Goal: Task Accomplishment & Management: Complete application form

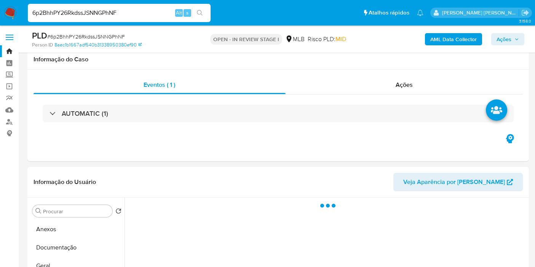
select select "10"
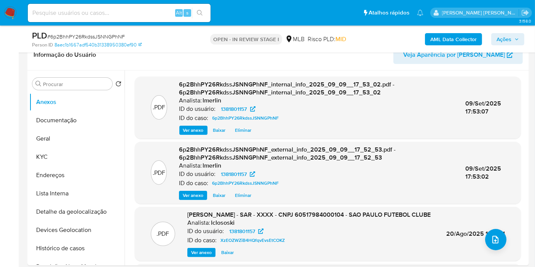
scroll to position [127, 0]
select select "10"
click at [56, 254] on button "Histórico de casos" at bounding box center [73, 249] width 89 height 18
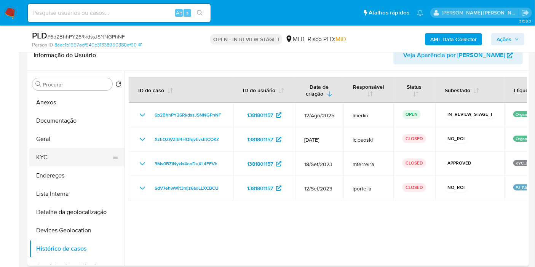
click at [64, 157] on button "KYC" at bounding box center [73, 157] width 89 height 18
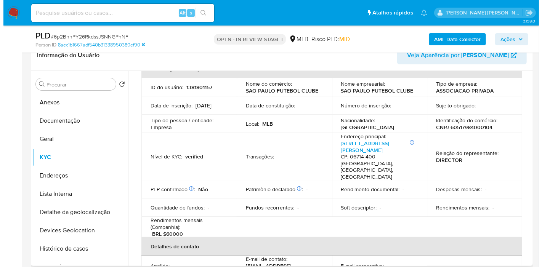
scroll to position [0, 0]
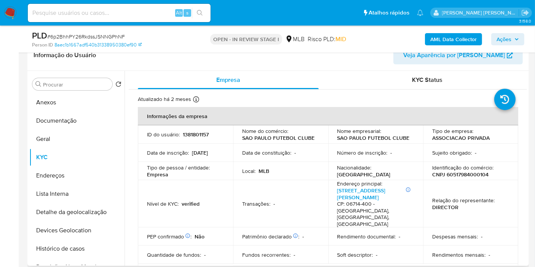
click at [451, 172] on p "CNPJ 60517984000104" at bounding box center [460, 174] width 56 height 7
copy p "60517984000104"
click at [455, 42] on b "AML Data Collector" at bounding box center [453, 39] width 46 height 12
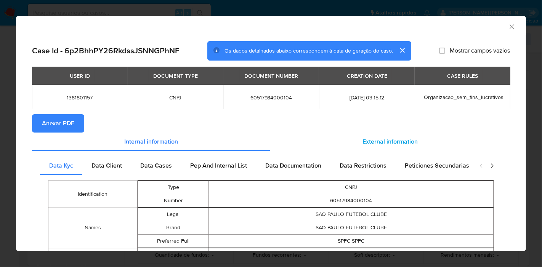
click at [382, 142] on span "External information" at bounding box center [389, 141] width 55 height 9
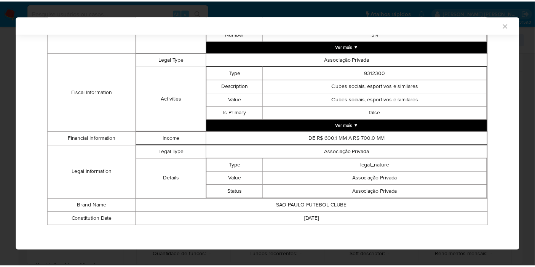
scroll to position [261, 0]
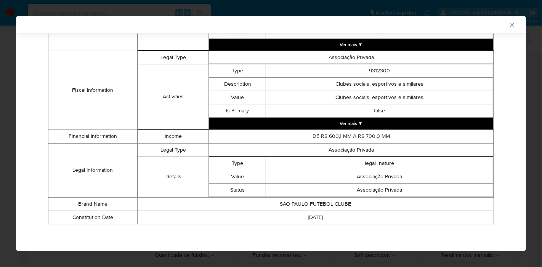
click at [508, 26] on icon "Fechar a janela" at bounding box center [512, 25] width 8 height 8
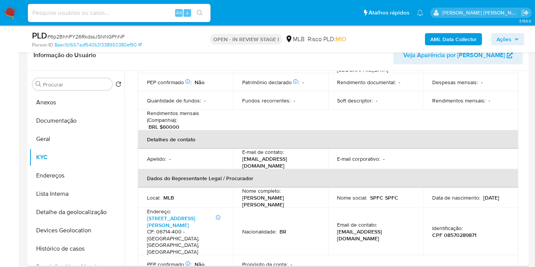
scroll to position [169, 0]
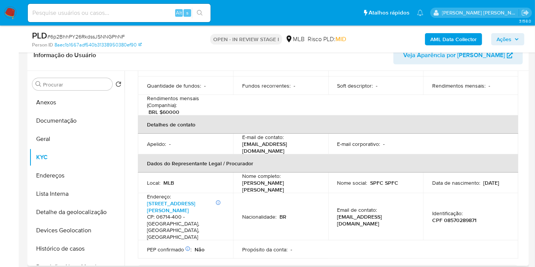
drag, startPoint x: 267, startPoint y: 173, endPoint x: 241, endPoint y: 168, distance: 26.1
click at [242, 179] on p "Sergio Augusto Fonseca Pimenta" at bounding box center [279, 186] width 74 height 14
copy p "Sergio Augusto Fonseca Pimenta"
click at [468, 217] on p "CPF 08570289871" at bounding box center [454, 220] width 44 height 7
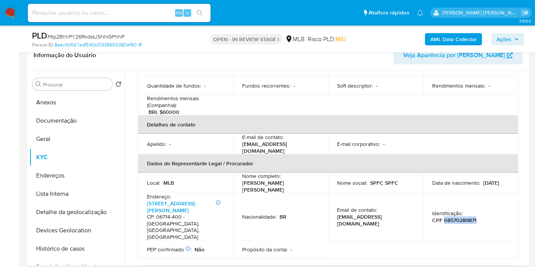
copy p "08570289871"
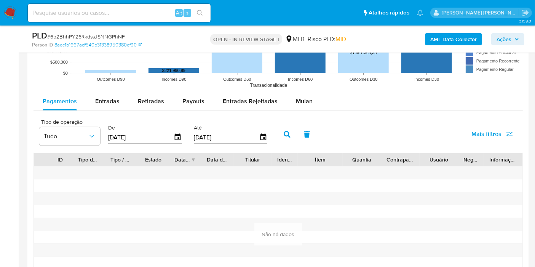
scroll to position [677, 0]
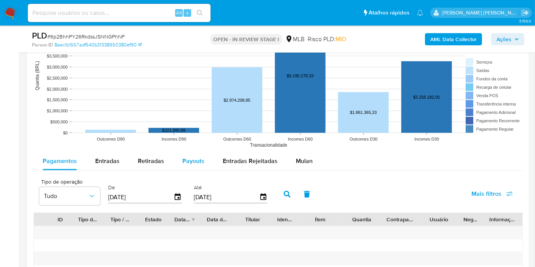
click at [190, 157] on span "Payouts" at bounding box center [193, 161] width 22 height 9
select select "10"
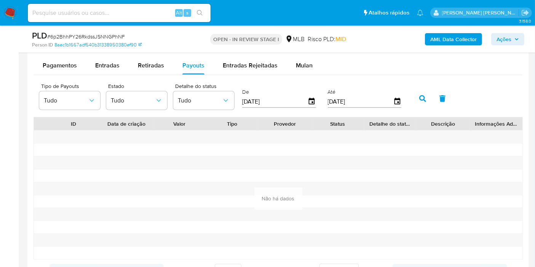
scroll to position [762, 0]
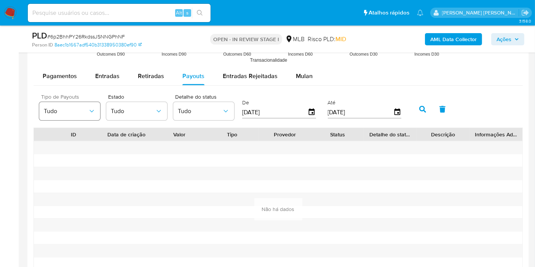
click at [93, 117] on button "Tudo" at bounding box center [69, 111] width 61 height 18
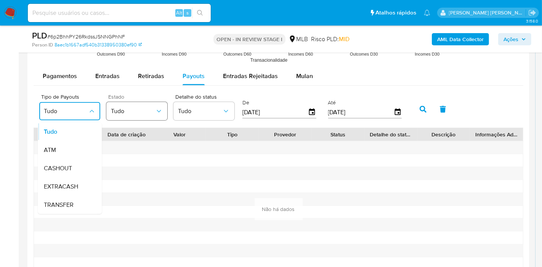
click at [132, 111] on span "Tudo" at bounding box center [133, 111] width 44 height 8
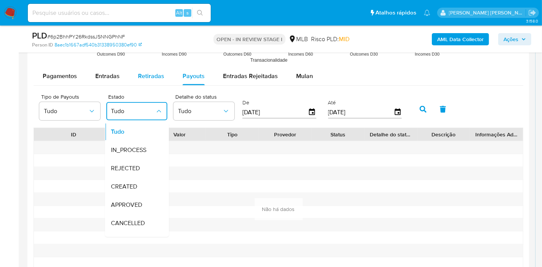
click at [146, 73] on span "Retiradas" at bounding box center [151, 76] width 26 height 9
select select "10"
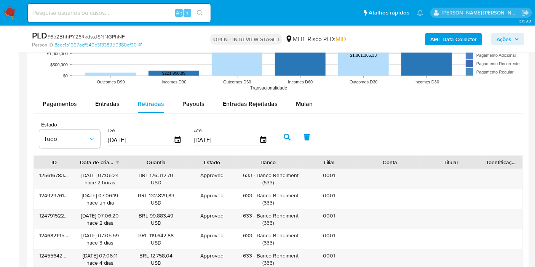
scroll to position [719, 0]
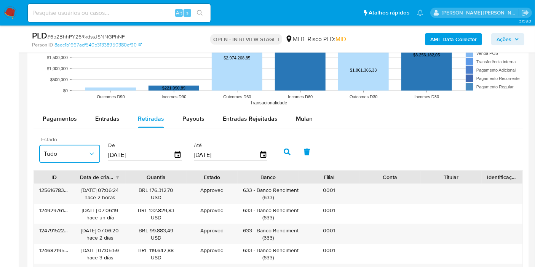
click at [68, 147] on button "Tudo" at bounding box center [69, 154] width 61 height 18
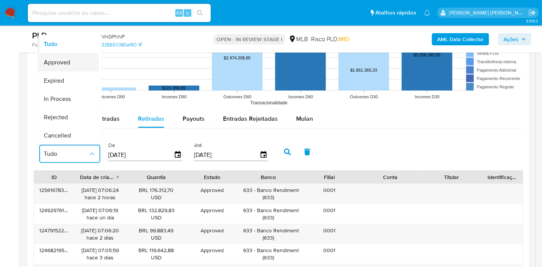
click at [85, 64] on div "Approved" at bounding box center [66, 62] width 44 height 18
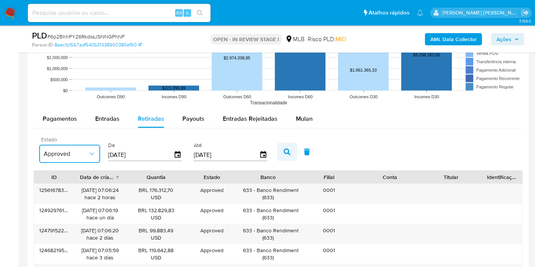
click at [284, 149] on icon "button" at bounding box center [287, 152] width 7 height 7
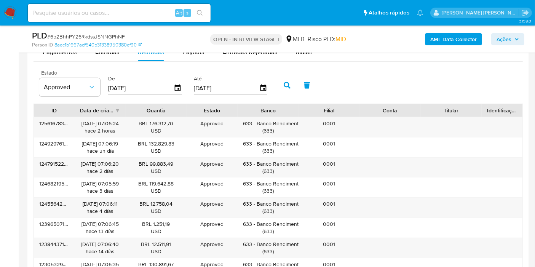
scroll to position [846, 0]
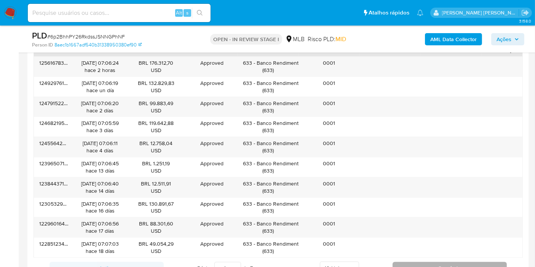
click at [447, 264] on button "Seguindo" at bounding box center [450, 268] width 114 height 12
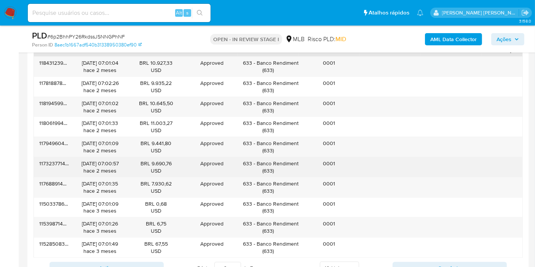
drag, startPoint x: 257, startPoint y: 163, endPoint x: 301, endPoint y: 163, distance: 43.8
click at [301, 163] on div "117323771461 08/07/2025 07:00:57 hace 2 meses BRL 9.690,76 USD Approved Approve…" at bounding box center [278, 167] width 489 height 20
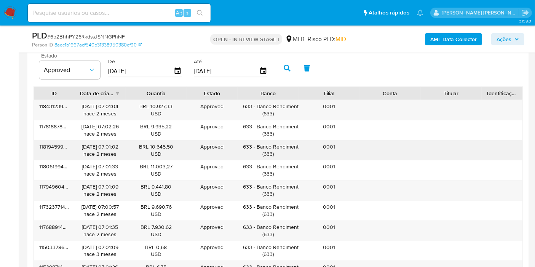
scroll to position [762, 0]
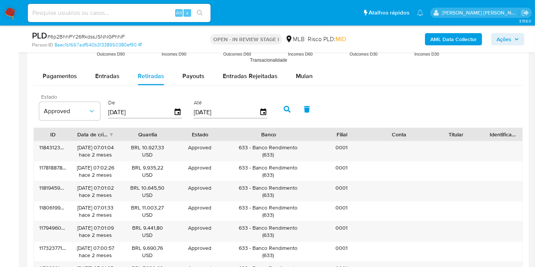
drag, startPoint x: 301, startPoint y: 129, endPoint x: 336, endPoint y: 130, distance: 35.5
click at [336, 130] on div "ID Data de criação Quantia Estado Banco Filial Conta Titular Identificação" at bounding box center [278, 134] width 489 height 13
drag, startPoint x: 300, startPoint y: 147, endPoint x: 254, endPoint y: 148, distance: 45.3
click at [254, 148] on div "633 - Banco Rendimento ( 633 )" at bounding box center [269, 151] width 86 height 14
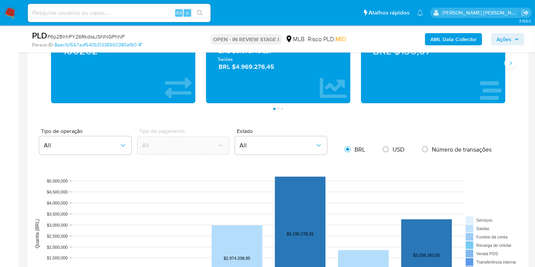
scroll to position [465, 0]
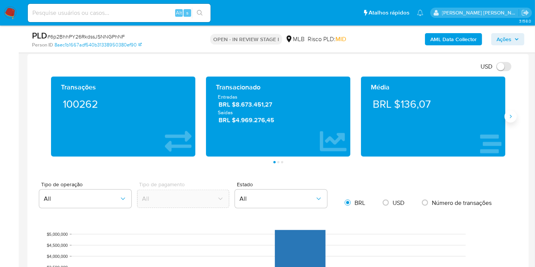
click at [509, 115] on icon "Siguiente" at bounding box center [511, 117] width 6 height 6
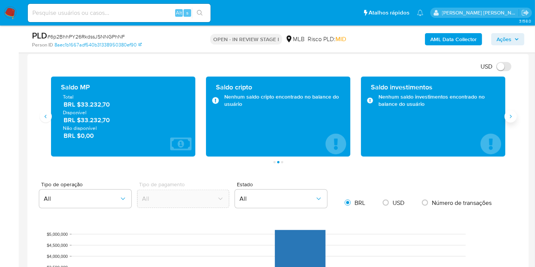
click at [509, 115] on icon "Siguiente" at bounding box center [511, 117] width 6 height 6
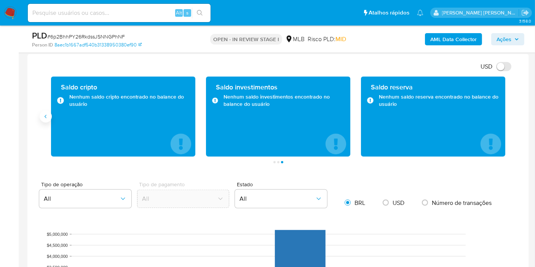
click at [43, 119] on button "Anterior" at bounding box center [46, 116] width 12 height 12
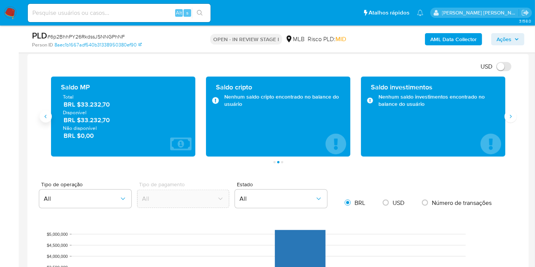
click at [43, 119] on button "Anterior" at bounding box center [46, 116] width 12 height 12
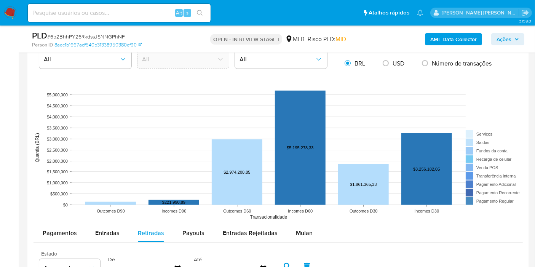
scroll to position [635, 0]
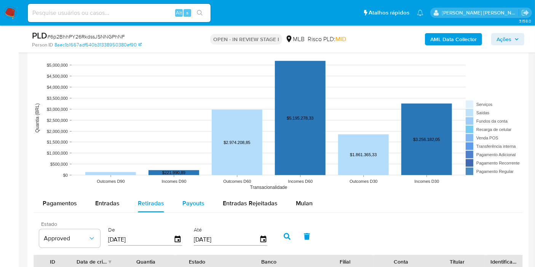
click at [196, 202] on span "Payouts" at bounding box center [193, 203] width 22 height 9
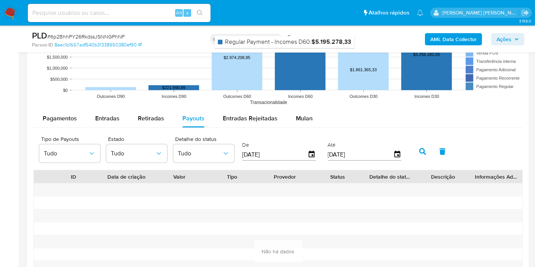
scroll to position [762, 0]
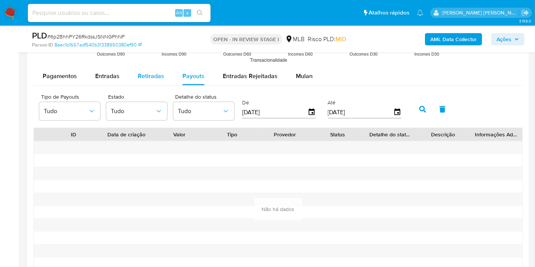
click at [167, 72] on button "Retiradas" at bounding box center [151, 76] width 45 height 18
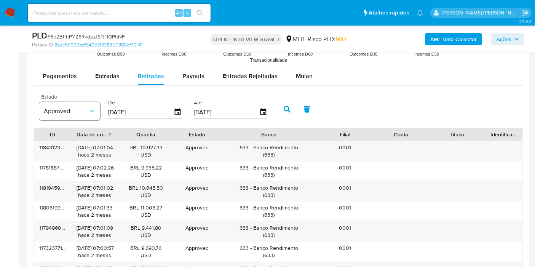
click at [87, 110] on span "Approved" at bounding box center [66, 111] width 44 height 8
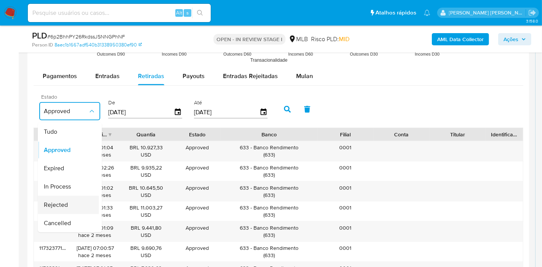
click at [74, 198] on div "Rejected" at bounding box center [66, 205] width 44 height 18
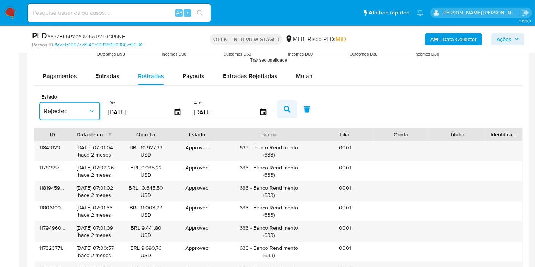
click at [287, 108] on button "button" at bounding box center [287, 109] width 20 height 18
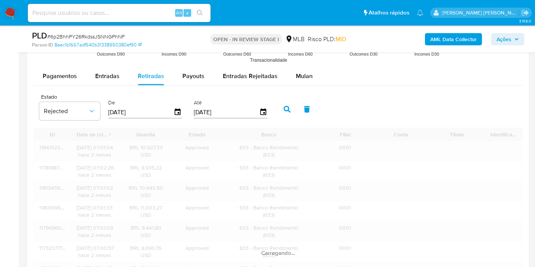
type input "1"
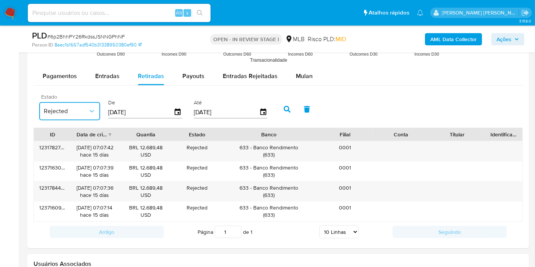
click at [81, 110] on span "Rejected" at bounding box center [66, 111] width 44 height 8
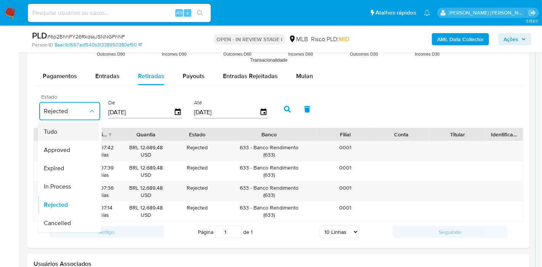
click at [85, 127] on div "Tudo" at bounding box center [66, 132] width 44 height 18
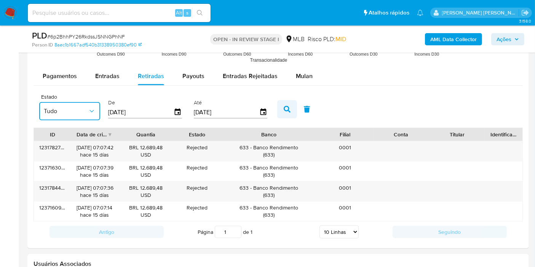
click at [284, 111] on icon "button" at bounding box center [287, 109] width 7 height 7
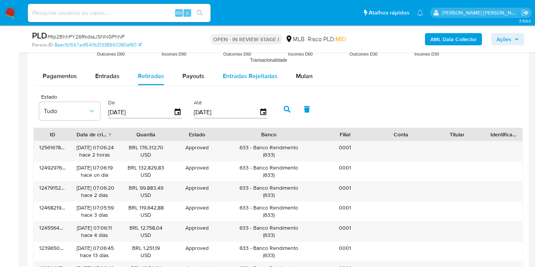
click at [248, 76] on span "Entradas Rejeitadas" at bounding box center [250, 76] width 55 height 9
select select "10"
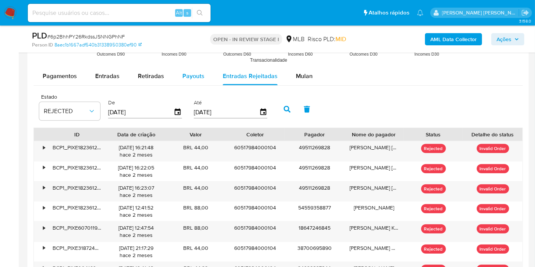
click at [202, 74] on button "Payouts" at bounding box center [193, 76] width 40 height 18
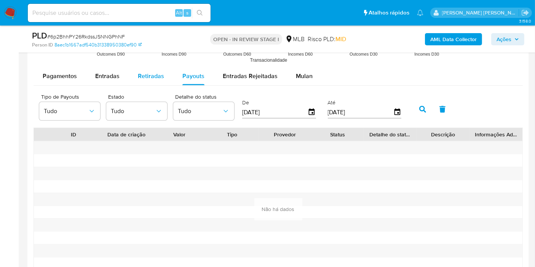
click at [144, 77] on span "Retiradas" at bounding box center [151, 76] width 26 height 9
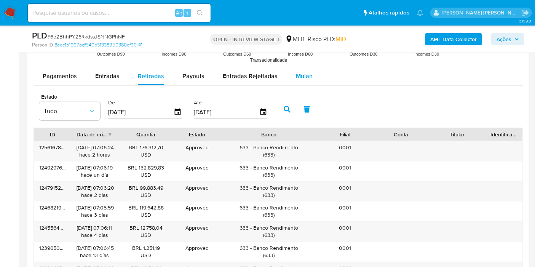
click at [308, 76] on span "Mulan" at bounding box center [304, 76] width 17 height 9
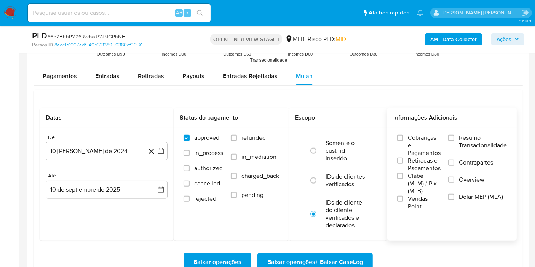
click at [484, 148] on span "Resumo Transacionalidade" at bounding box center [483, 141] width 48 height 15
click at [454, 141] on input "Resumo Transacionalidade" at bounding box center [451, 138] width 6 height 6
click at [256, 138] on span "refunded" at bounding box center [253, 138] width 24 height 8
click at [237, 138] on input "refunded" at bounding box center [234, 138] width 6 height 6
checkbox input "true"
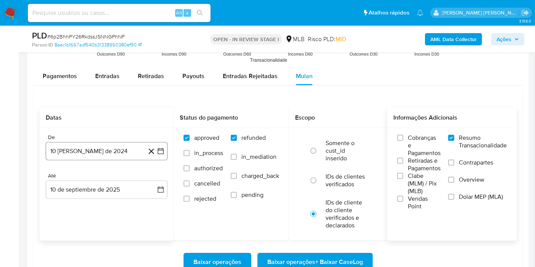
click at [161, 155] on button "10 de agosto de 2024" at bounding box center [107, 151] width 122 height 18
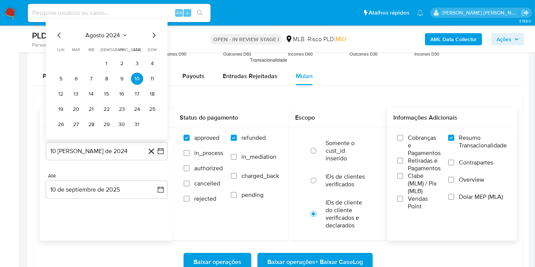
click at [114, 35] on span "agosto 2024" at bounding box center [103, 36] width 35 height 8
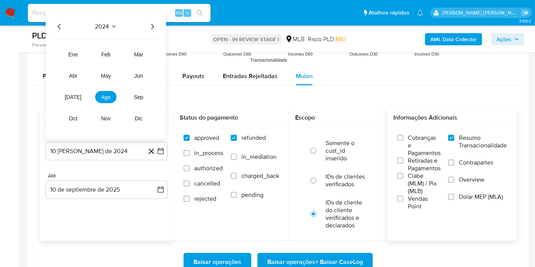
click at [150, 24] on icon "Año siguiente" at bounding box center [152, 26] width 9 height 9
click at [77, 93] on button "jul" at bounding box center [72, 97] width 21 height 12
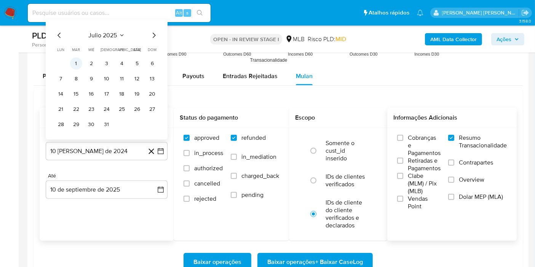
click at [78, 62] on button "1" at bounding box center [76, 64] width 12 height 12
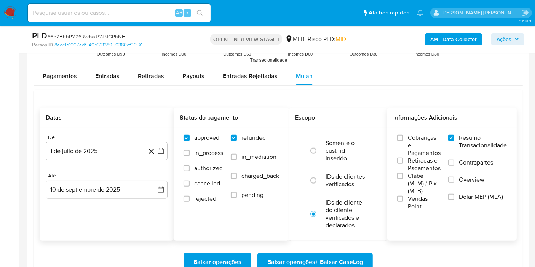
click at [208, 199] on span "rejected" at bounding box center [205, 199] width 22 height 8
click at [190, 199] on input "rejected" at bounding box center [187, 199] width 6 height 6
checkbox input "true"
click at [205, 186] on span "cancelled" at bounding box center [207, 184] width 26 height 8
click at [190, 186] on input "cancelled" at bounding box center [187, 184] width 6 height 6
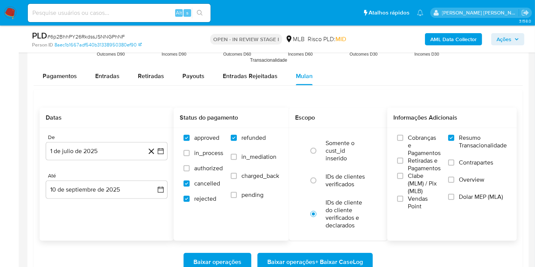
checkbox input "true"
click at [162, 189] on icon "button" at bounding box center [161, 190] width 8 height 8
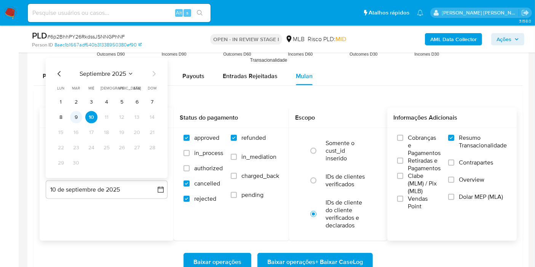
click at [77, 121] on button "9" at bounding box center [76, 117] width 12 height 12
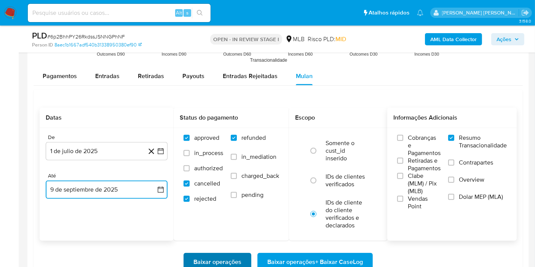
click at [229, 259] on span "Baixar operações" at bounding box center [217, 262] width 48 height 17
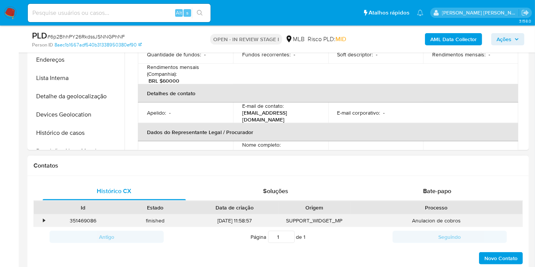
scroll to position [254, 0]
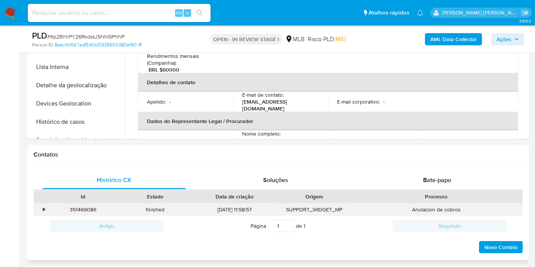
click at [40, 210] on div "•" at bounding box center [40, 209] width 13 height 13
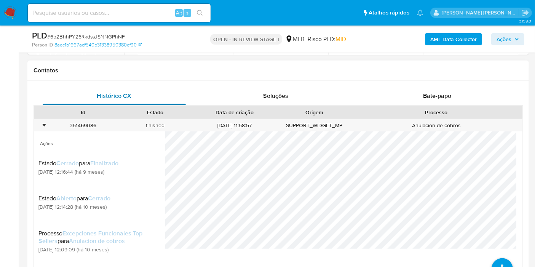
scroll to position [338, 0]
click at [43, 128] on div "•" at bounding box center [44, 125] width 2 height 7
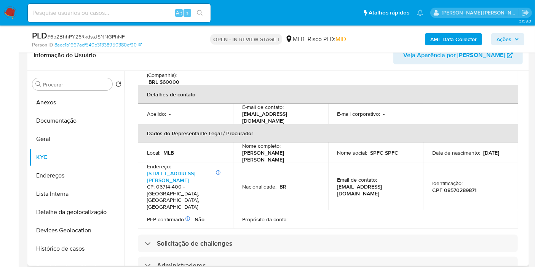
scroll to position [30, 0]
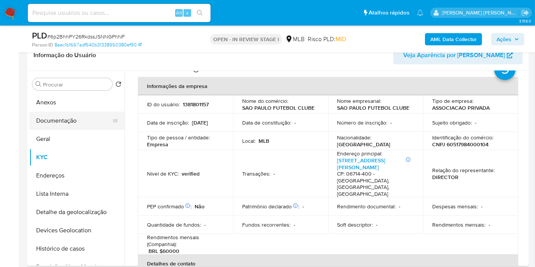
click at [86, 118] on button "Documentação" at bounding box center [73, 121] width 89 height 18
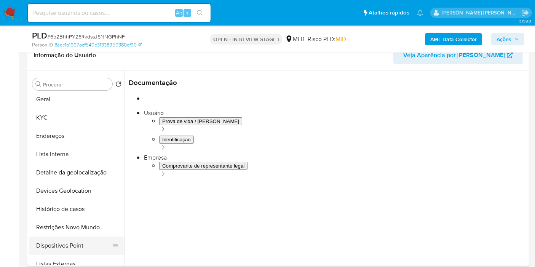
scroll to position [85, 0]
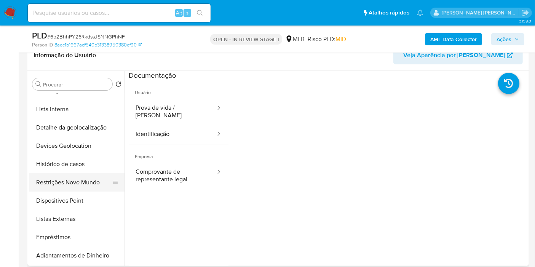
click at [83, 188] on button "Restrições Novo Mundo" at bounding box center [73, 182] width 89 height 18
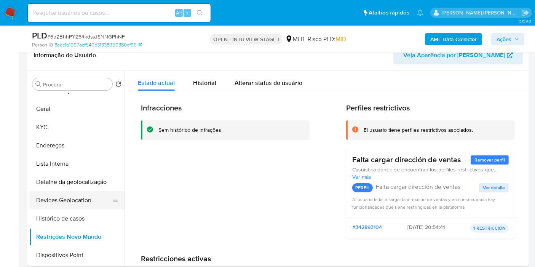
scroll to position [0, 0]
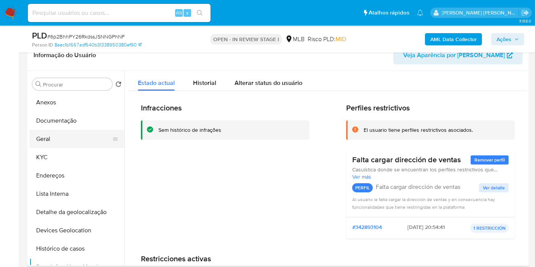
click at [70, 140] on button "Geral" at bounding box center [73, 139] width 89 height 18
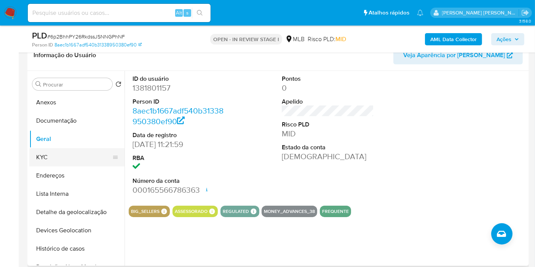
click at [43, 164] on button "KYC" at bounding box center [73, 157] width 89 height 18
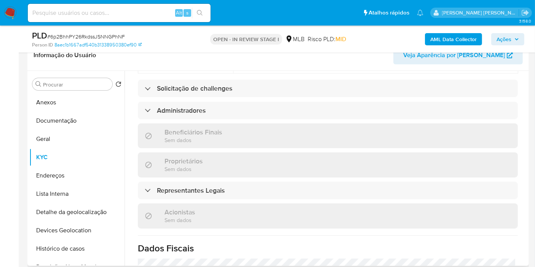
scroll to position [453, 0]
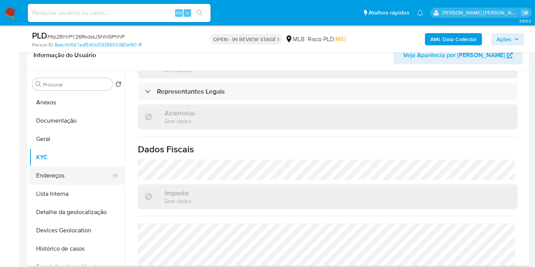
click at [66, 183] on button "Endereços" at bounding box center [73, 175] width 89 height 18
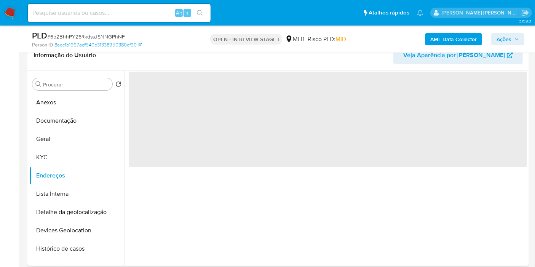
scroll to position [0, 0]
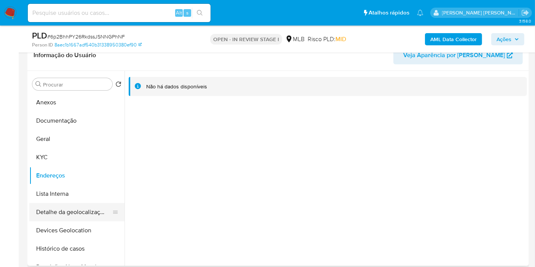
click at [79, 207] on button "Detalhe da geolocalização" at bounding box center [73, 212] width 89 height 18
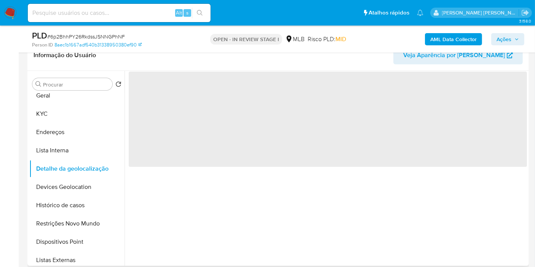
scroll to position [85, 0]
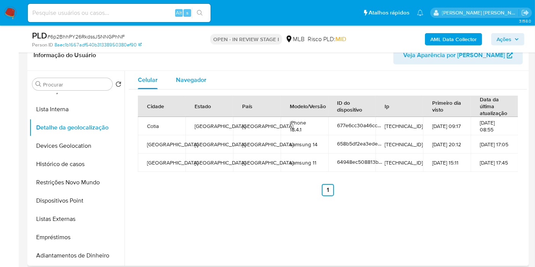
click at [193, 87] on div "Navegador" at bounding box center [191, 80] width 30 height 18
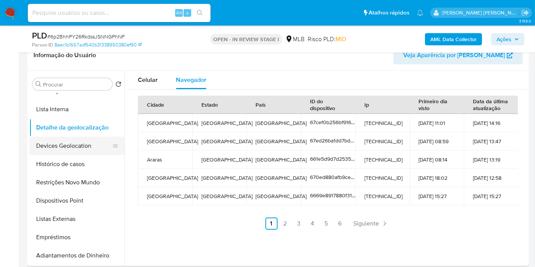
click at [69, 146] on button "Devices Geolocation" at bounding box center [73, 146] width 89 height 18
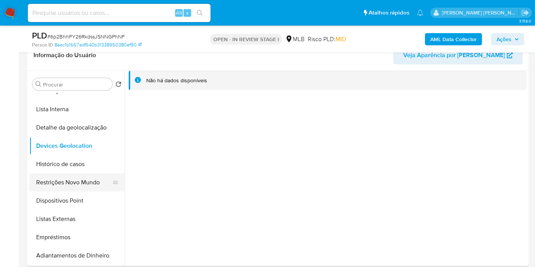
click at [87, 181] on button "Restrições Novo Mundo" at bounding box center [73, 182] width 89 height 18
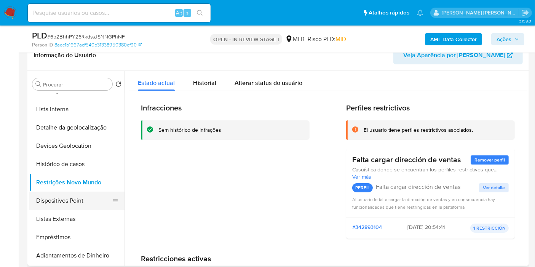
click at [82, 200] on button "Dispositivos Point" at bounding box center [73, 201] width 89 height 18
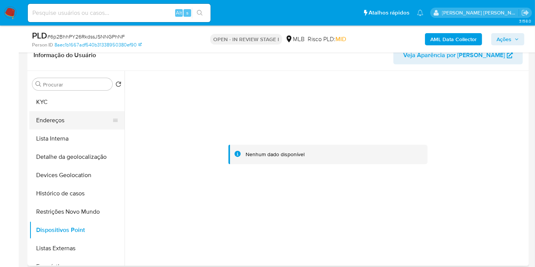
scroll to position [42, 0]
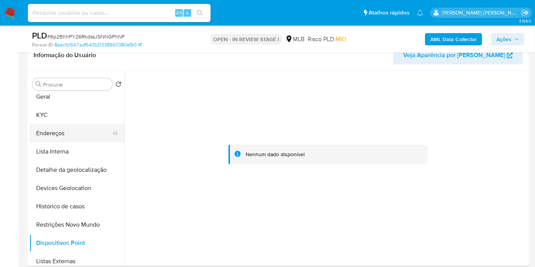
click at [80, 136] on button "Endereços" at bounding box center [73, 133] width 89 height 18
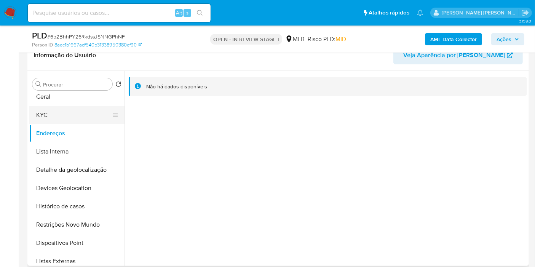
click at [52, 119] on button "KYC" at bounding box center [73, 115] width 89 height 18
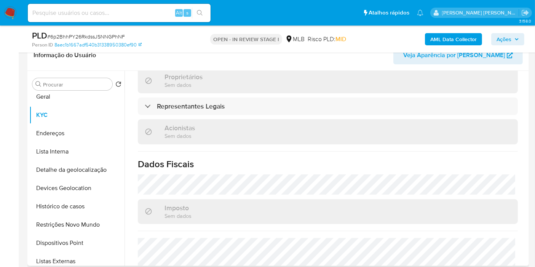
scroll to position [453, 0]
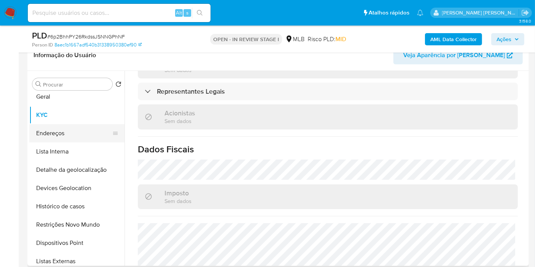
click at [66, 131] on button "Endereços" at bounding box center [73, 133] width 89 height 18
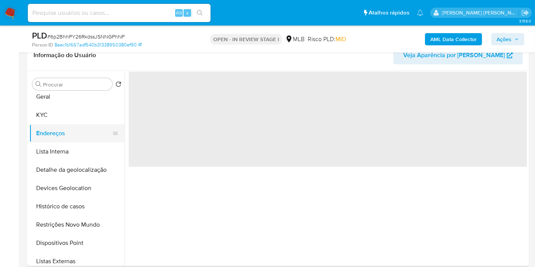
scroll to position [0, 0]
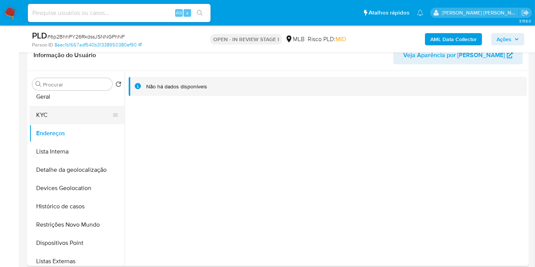
click at [78, 112] on button "KYC" at bounding box center [73, 115] width 89 height 18
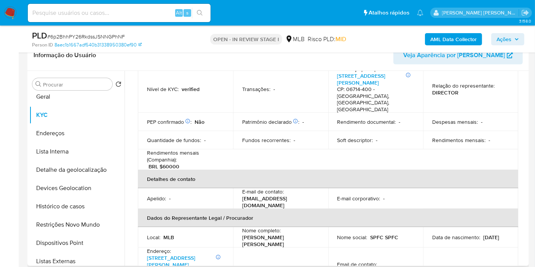
scroll to position [30, 0]
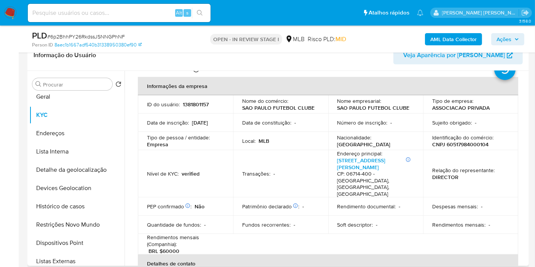
click at [452, 143] on p "CNPJ 60517984000104" at bounding box center [460, 144] width 56 height 7
click at [451, 143] on p "CNPJ 60517984000104" at bounding box center [460, 144] width 56 height 7
copy p "60517984000104"
click at [135, 17] on input at bounding box center [119, 13] width 183 height 10
paste input "zz9swmIjNLcp9C6cFosY6FZD"
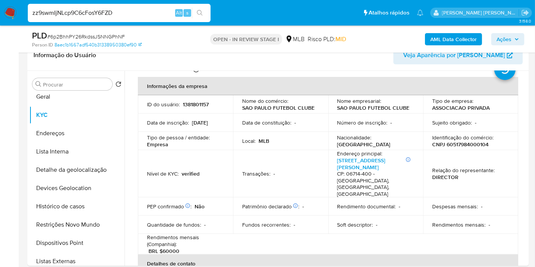
type input "zz9swmIjNLcp9C6cFosY6FZD"
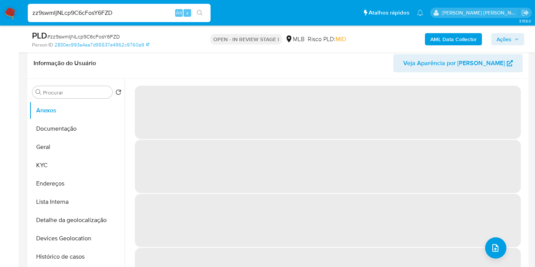
scroll to position [127, 0]
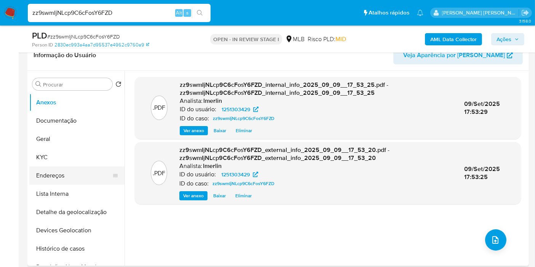
select select "10"
click at [80, 152] on button "KYC" at bounding box center [73, 157] width 89 height 18
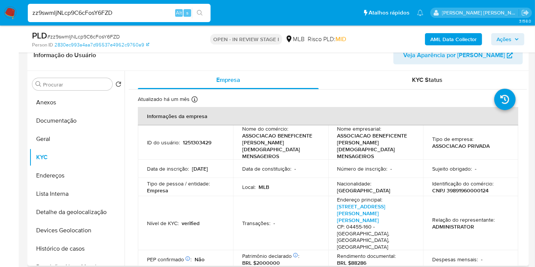
click at [471, 187] on p "CNPJ 39891960000124" at bounding box center [460, 190] width 56 height 7
copy p "39891960000124"
click at [78, 248] on button "Histórico de casos" at bounding box center [73, 249] width 89 height 18
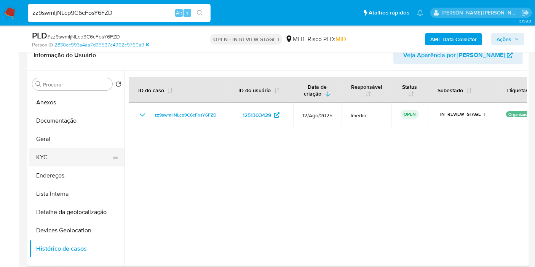
click at [63, 157] on button "KYC" at bounding box center [73, 157] width 89 height 18
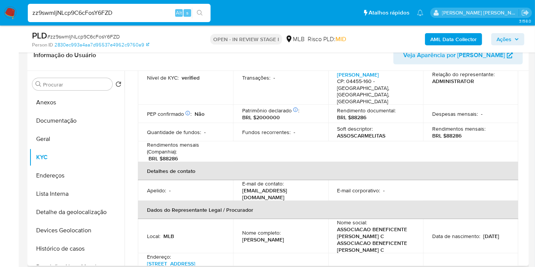
scroll to position [169, 0]
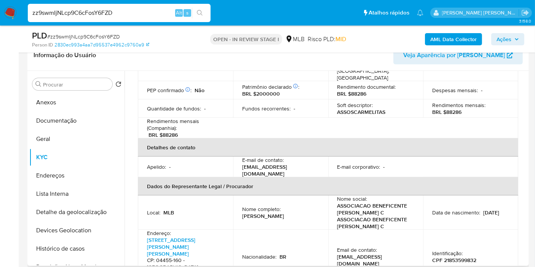
click at [267, 213] on p "Diego Santana Dias" at bounding box center [263, 216] width 42 height 7
copy div "Nome completo : Diego Santana Dias"
click at [292, 206] on div "Nome completo : Diego Santana Dias" at bounding box center [280, 213] width 77 height 14
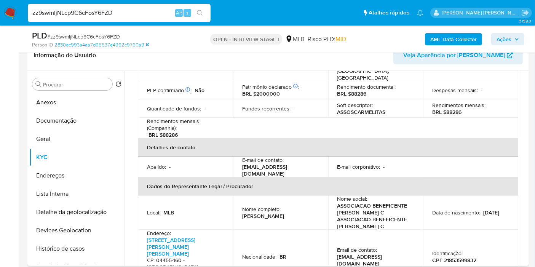
drag, startPoint x: 292, startPoint y: 183, endPoint x: 235, endPoint y: 181, distance: 57.2
click at [235, 195] on td "Nome completo : Diego Santana Dias" at bounding box center [280, 212] width 95 height 34
copy p "Diego Santana Dias"
click at [457, 257] on p "CPF 21853599832" at bounding box center [454, 260] width 44 height 7
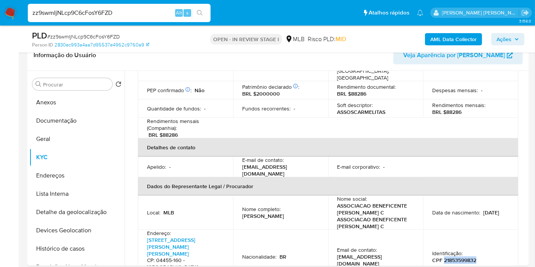
copy p "21853599832"
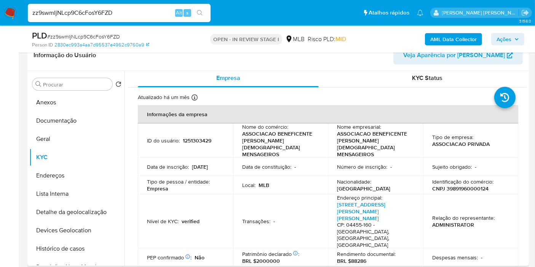
scroll to position [0, 0]
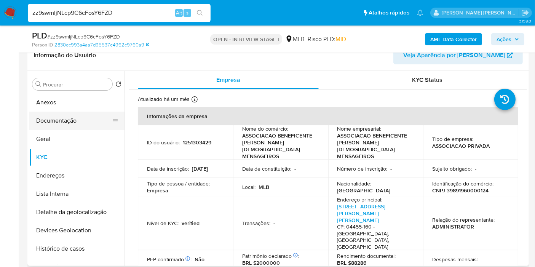
click at [62, 114] on button "Documentação" at bounding box center [73, 121] width 89 height 18
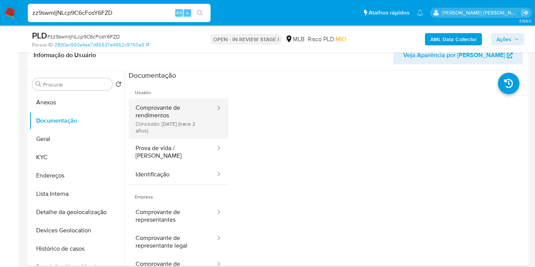
click at [174, 125] on button "Comprovante de rendimentos Concluído: 21/06/2023 (hace 2 años)" at bounding box center [173, 119] width 88 height 40
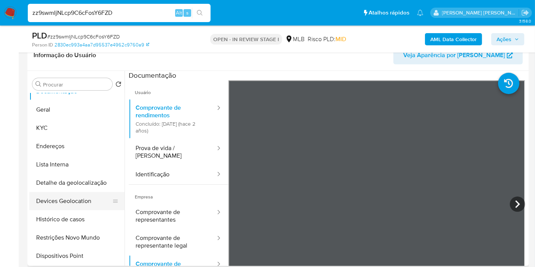
scroll to position [42, 0]
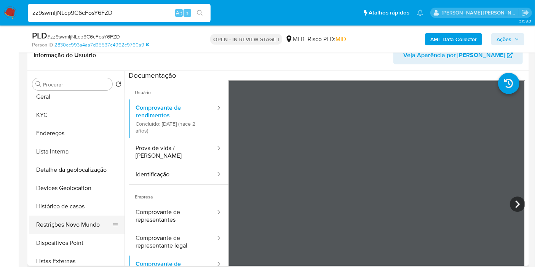
click at [82, 230] on button "Restrições Novo Mundo" at bounding box center [73, 225] width 89 height 18
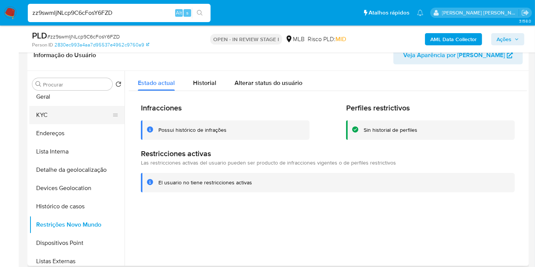
click at [69, 115] on button "KYC" at bounding box center [73, 115] width 89 height 18
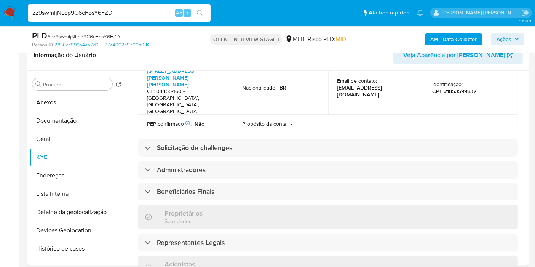
scroll to position [490, 0]
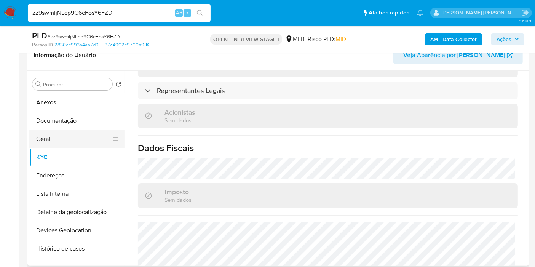
click at [65, 135] on button "Geral" at bounding box center [73, 139] width 89 height 18
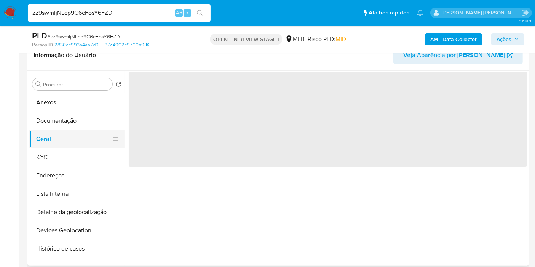
scroll to position [0, 0]
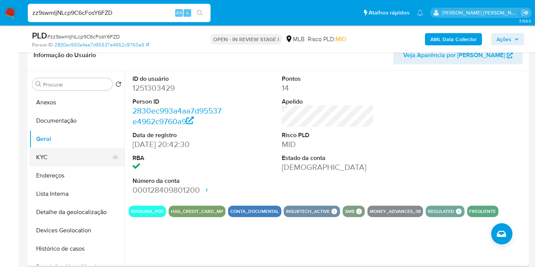
click at [77, 160] on button "KYC" at bounding box center [73, 157] width 89 height 18
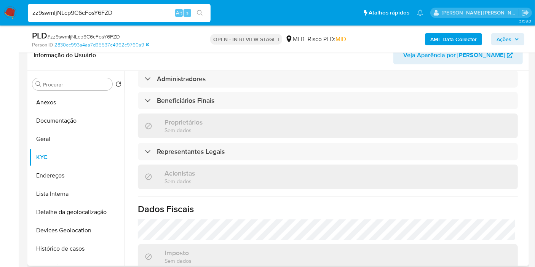
scroll to position [490, 0]
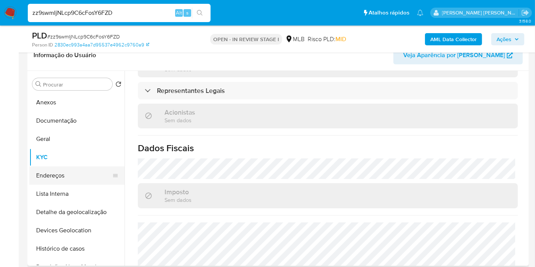
click at [66, 179] on button "Endereços" at bounding box center [73, 175] width 89 height 18
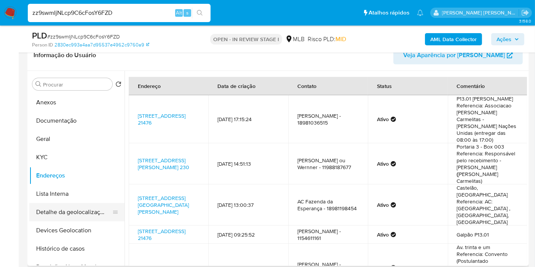
click at [94, 207] on button "Detalhe da geolocalização" at bounding box center [73, 212] width 89 height 18
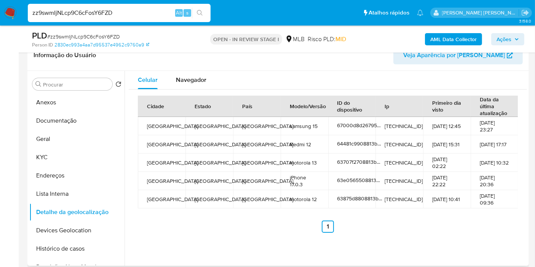
click at [255, 225] on ul "Anterior 1 Siguiente" at bounding box center [328, 227] width 380 height 12
click at [189, 81] on span "Navegador" at bounding box center [191, 79] width 30 height 9
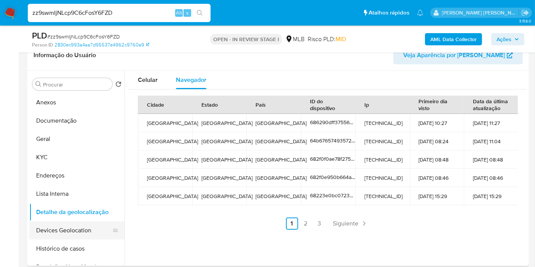
click at [53, 231] on button "Devices Geolocation" at bounding box center [73, 230] width 89 height 18
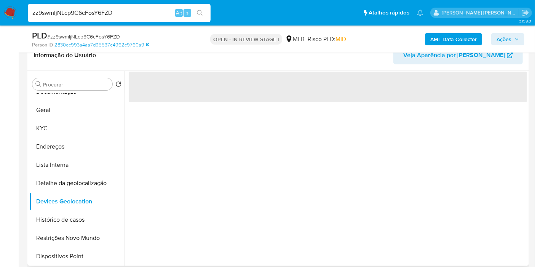
scroll to position [42, 0]
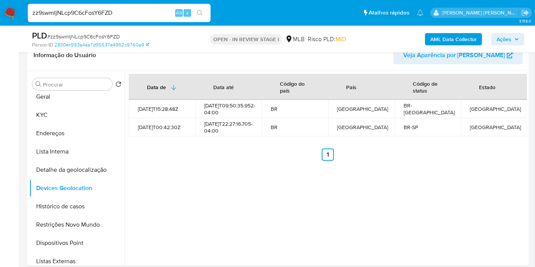
drag, startPoint x: 4, startPoint y: 105, endPoint x: 0, endPoint y: 18, distance: 86.9
drag, startPoint x: 58, startPoint y: 229, endPoint x: 371, endPoint y: 185, distance: 316.6
click at [58, 229] on button "Restrições Novo Mundo" at bounding box center [76, 225] width 95 height 18
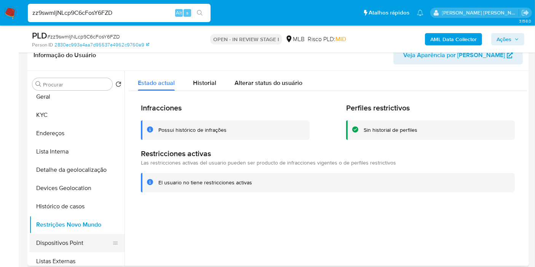
click at [73, 246] on button "Dispositivos Point" at bounding box center [73, 243] width 89 height 18
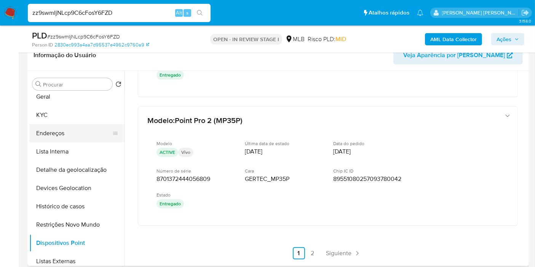
click at [67, 125] on button "Endereços" at bounding box center [73, 133] width 89 height 18
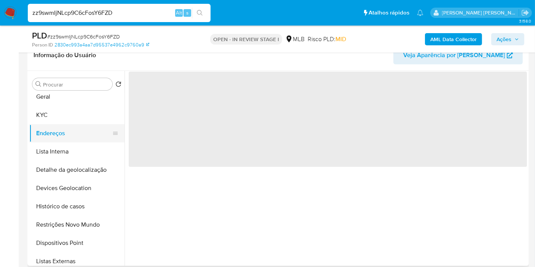
scroll to position [0, 0]
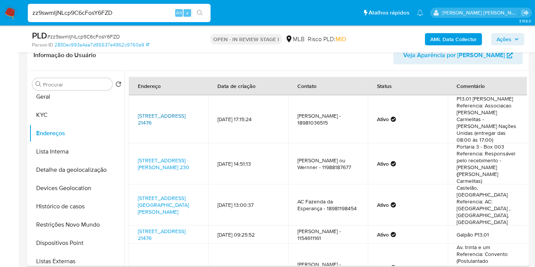
click at [171, 112] on link "Avenida Das Nações Unidas 21476, São Paulo, São Paulo, 04795000, Brasil 21476" at bounding box center [162, 119] width 48 height 14
click at [57, 120] on button "KYC" at bounding box center [73, 115] width 89 height 18
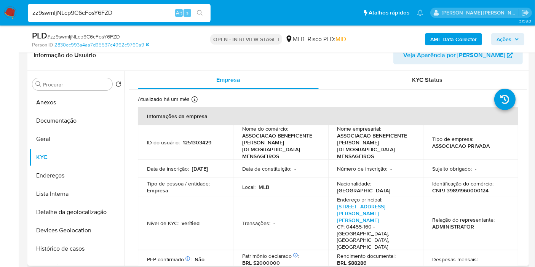
click at [473, 187] on p "CNPJ 39891960000124" at bounding box center [460, 190] width 56 height 7
copy p "39891960000124"
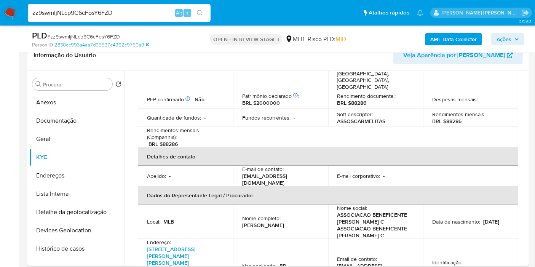
scroll to position [169, 0]
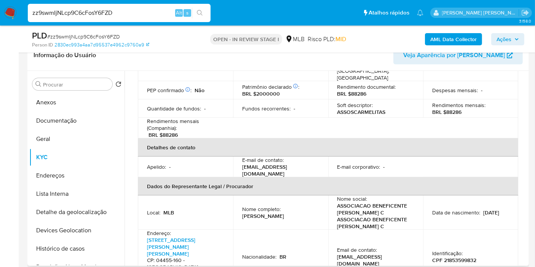
click at [451, 257] on p "CPF 21853599832" at bounding box center [454, 260] width 44 height 7
copy p "21853599832"
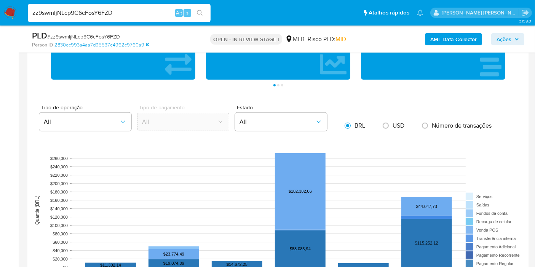
scroll to position [719, 0]
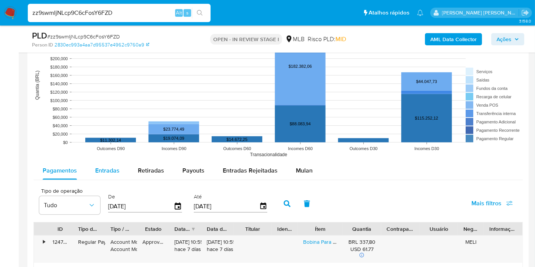
click at [118, 165] on button "Entradas" at bounding box center [107, 171] width 43 height 18
select select "10"
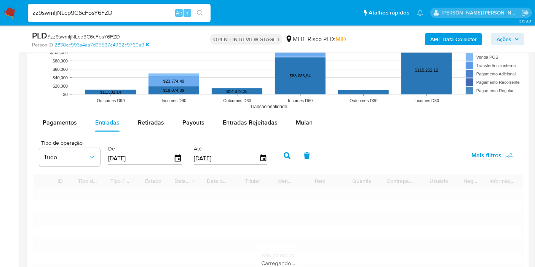
scroll to position [846, 0]
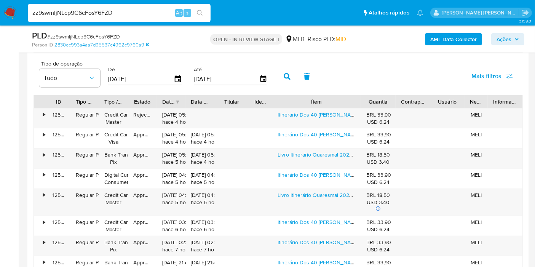
drag, startPoint x: 345, startPoint y: 101, endPoint x: 389, endPoint y: 99, distance: 43.8
click at [389, 99] on div "ID Tipo de operação Tipo / Método Estado Data de criação Data de aprovação Titu…" at bounding box center [278, 101] width 489 height 13
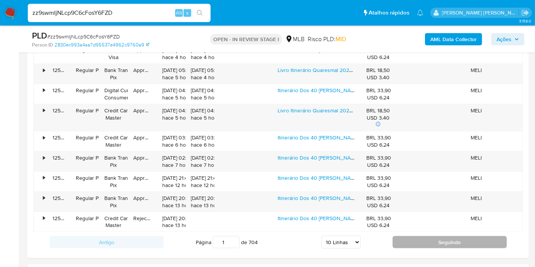
click at [409, 236] on button "Seguindo" at bounding box center [450, 242] width 114 height 12
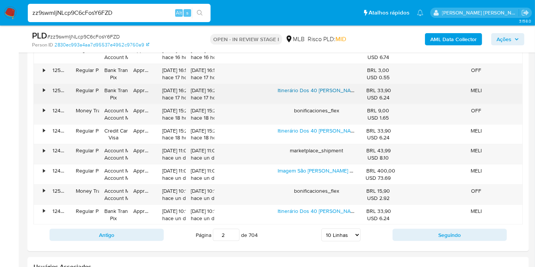
click at [336, 89] on link "Itinerário Dos 40 Dias Com São Miguel 2025 | Frei Gilson" at bounding box center [380, 90] width 205 height 8
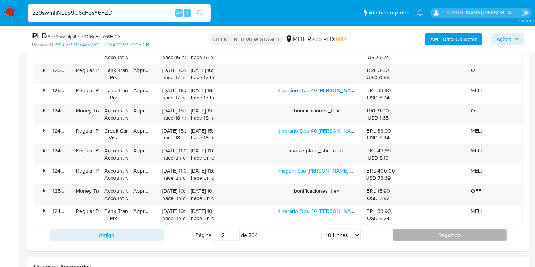
click at [407, 229] on button "Seguindo" at bounding box center [450, 235] width 114 height 12
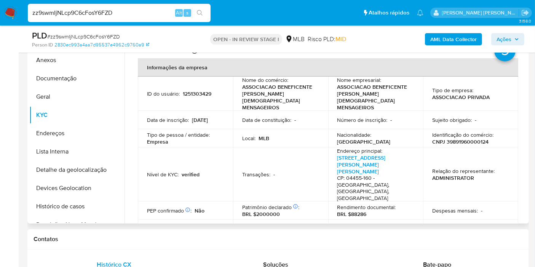
scroll to position [0, 0]
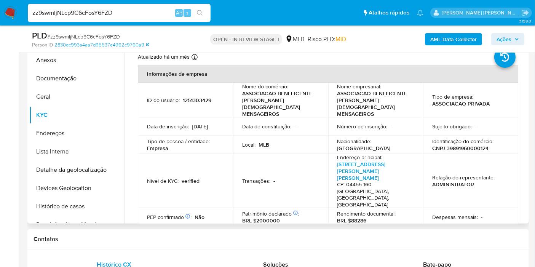
click at [289, 97] on p "ASSOCIACAO BENEFICENTE FREIS CARMELITAS MENSAGEIROS" at bounding box center [279, 103] width 74 height 27
click at [278, 93] on p "ASSOCIACAO BENEFICENTE FREIS CARMELITAS MENSAGEIROS" at bounding box center [279, 103] width 74 height 27
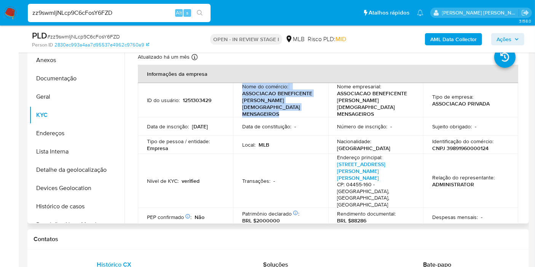
click at [278, 93] on p "ASSOCIACAO BENEFICENTE FREIS CARMELITAS MENSAGEIROS" at bounding box center [279, 103] width 74 height 27
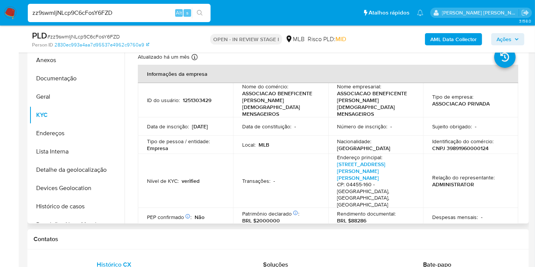
click at [290, 123] on div "Data de constituição : -" at bounding box center [280, 126] width 77 height 7
drag, startPoint x: 284, startPoint y: 106, endPoint x: 238, endPoint y: 92, distance: 47.8
click at [238, 92] on td "Nome do comércio : ASSOCIACAO BENEFICENTE FREIS CARMELITAS MENSAGEIROS" at bounding box center [280, 100] width 95 height 34
click at [465, 145] on p "CNPJ 39891960000124" at bounding box center [460, 148] width 56 height 7
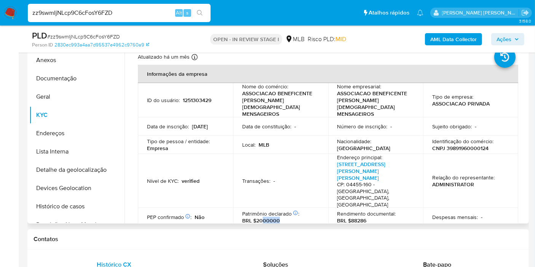
drag, startPoint x: 263, startPoint y: 193, endPoint x: 281, endPoint y: 193, distance: 17.5
click at [281, 210] on div "Patrimônio declarado Conformado por Dinheiro Sim Bens móveis Não Participação d…" at bounding box center [280, 217] width 77 height 14
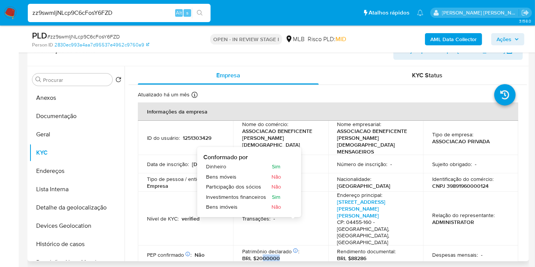
scroll to position [127, 0]
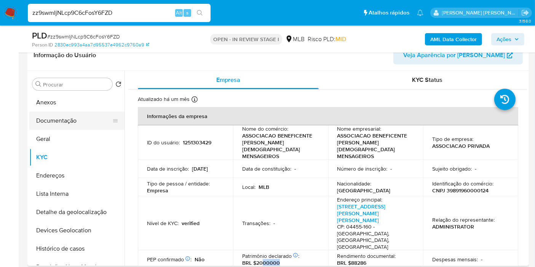
click at [89, 129] on button "Documentação" at bounding box center [73, 121] width 89 height 18
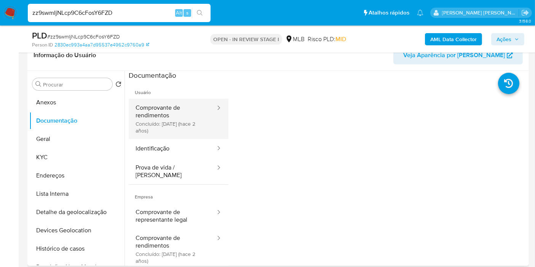
click at [182, 118] on button "Comprovante de rendimentos Concluído: 21/06/2023 (hace 2 años)" at bounding box center [173, 119] width 88 height 40
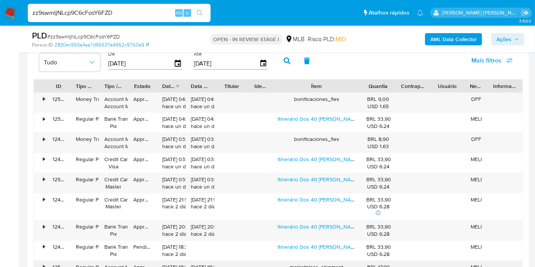
scroll to position [931, 0]
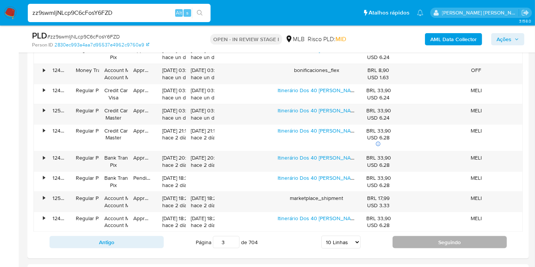
click at [403, 239] on button "Seguindo" at bounding box center [450, 242] width 114 height 12
type input "4"
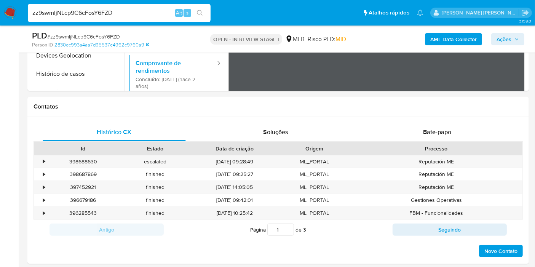
scroll to position [211, 0]
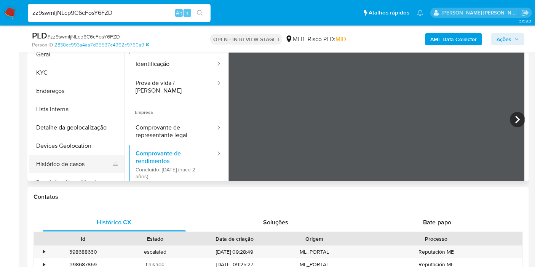
click at [60, 167] on button "Histórico de casos" at bounding box center [73, 164] width 89 height 18
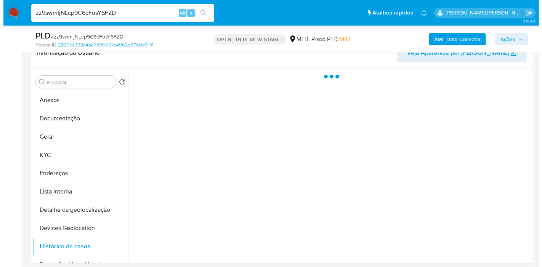
scroll to position [127, 0]
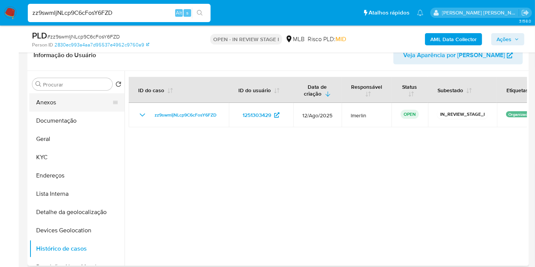
click at [66, 107] on button "Anexos" at bounding box center [73, 102] width 89 height 18
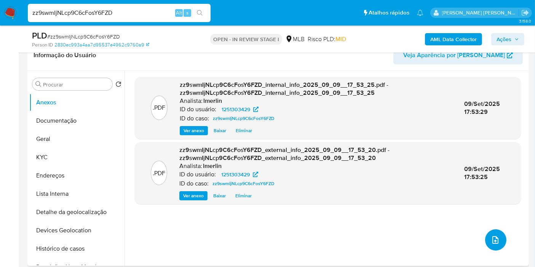
click at [491, 238] on icon "upload-file" at bounding box center [495, 239] width 9 height 9
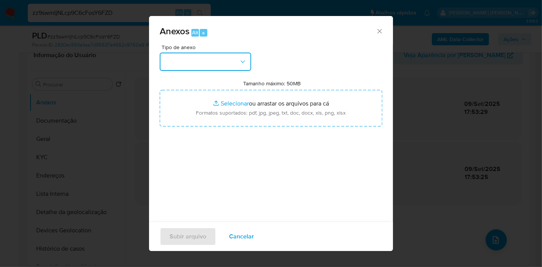
click at [223, 58] on button "button" at bounding box center [205, 62] width 91 height 18
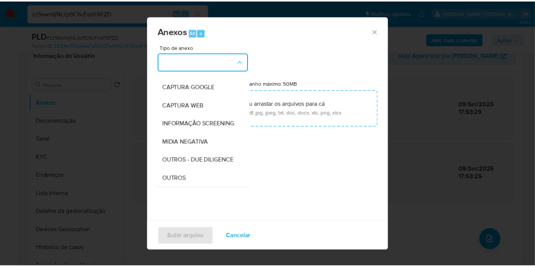
scroll to position [85, 0]
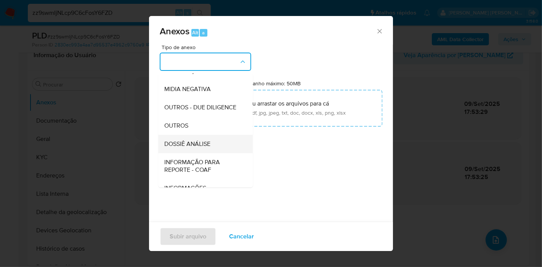
click at [198, 148] on span "DOSSIÊ ANÁLISE" at bounding box center [187, 144] width 46 height 8
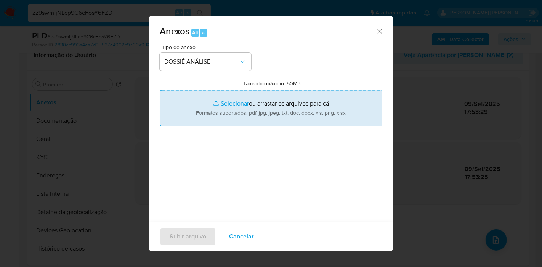
click at [238, 110] on input "Tamanho máximo: 50MB Selecionar arquivos" at bounding box center [271, 108] width 222 height 37
click at [219, 118] on input "Tamanho máximo: 50MB Selecionar arquivos" at bounding box center [271, 108] width 222 height 37
type input "C:\fakepath\Mulan 1251303429_2025_09_10_07_20_59.xlsx"
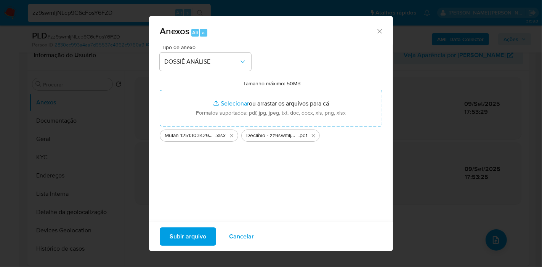
drag, startPoint x: 211, startPoint y: 170, endPoint x: 202, endPoint y: 194, distance: 25.5
click at [211, 170] on div "Tipo de anexo DOSSIÊ ANÁLISE Tamanho máximo: 50MB Selecionar arquivos Seleciona…" at bounding box center [271, 135] width 222 height 180
click at [197, 236] on span "Subir arquivo" at bounding box center [188, 236] width 37 height 17
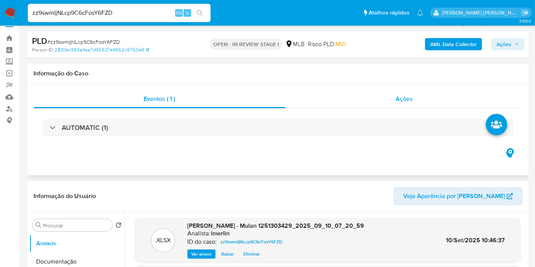
scroll to position [0, 0]
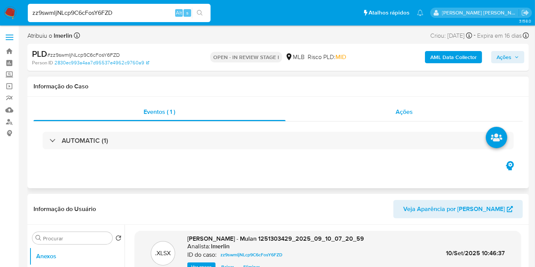
click at [435, 115] on div "Ações" at bounding box center [405, 112] width 238 height 18
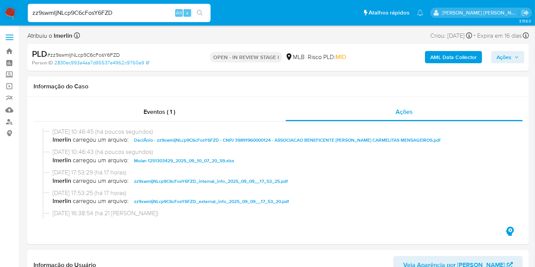
click at [516, 56] on icon "button" at bounding box center [517, 57] width 5 height 5
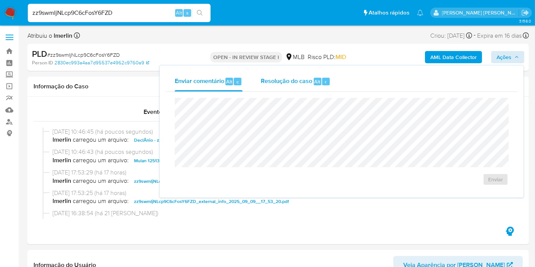
click at [280, 80] on span "Resolução do caso" at bounding box center [286, 81] width 51 height 9
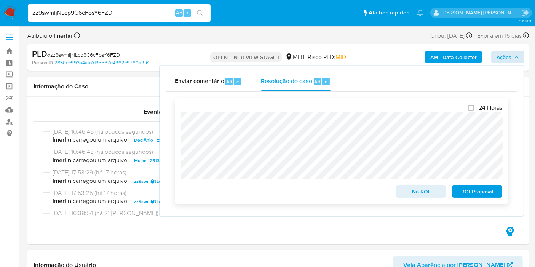
click at [413, 193] on span "No ROI" at bounding box center [421, 191] width 40 height 11
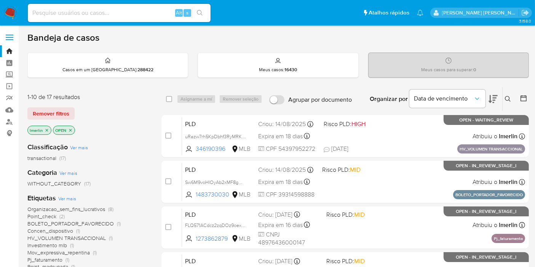
click at [135, 4] on div "Alt s" at bounding box center [119, 13] width 183 height 18
click at [135, 10] on input at bounding box center [119, 13] width 183 height 10
paste input "6p2BhhPY26RkdssJSNNGPhNF"
type input "6p2BhhPY26RkdssJSNNGPhNF"
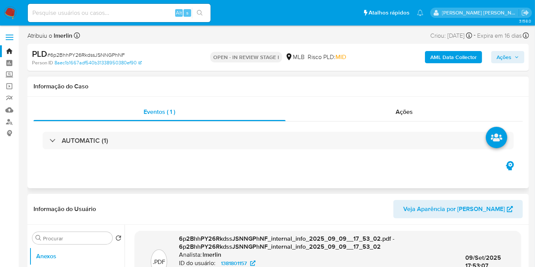
select select "10"
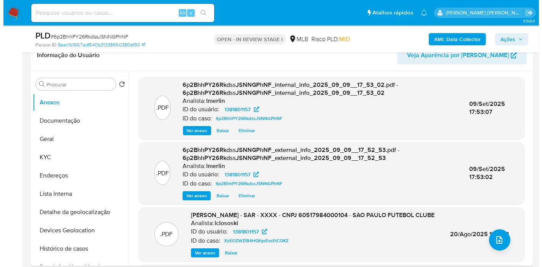
scroll to position [42, 0]
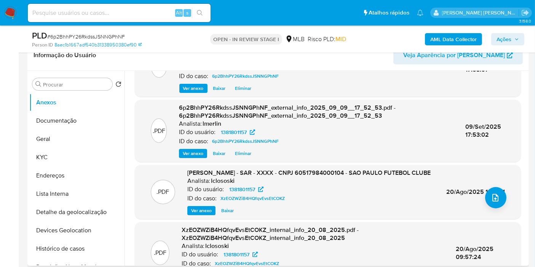
click at [195, 211] on span "Ver anexo" at bounding box center [201, 211] width 21 height 8
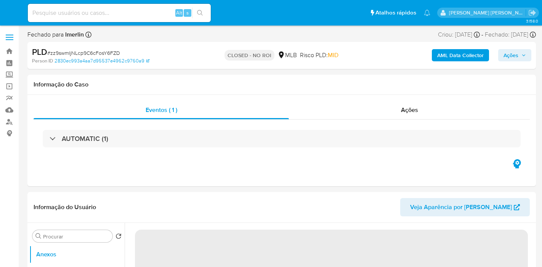
select select "10"
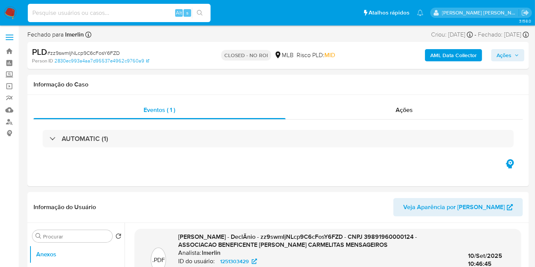
click at [139, 13] on input at bounding box center [119, 13] width 183 height 10
paste input "JVZmc1ZMG6EHjSlwHE4mKxih"
type input "JVZmc1ZMG6EHjSlwHE4mKxih"
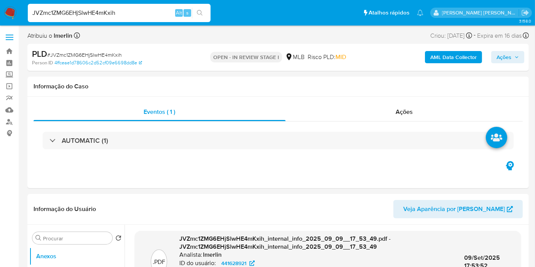
select select "10"
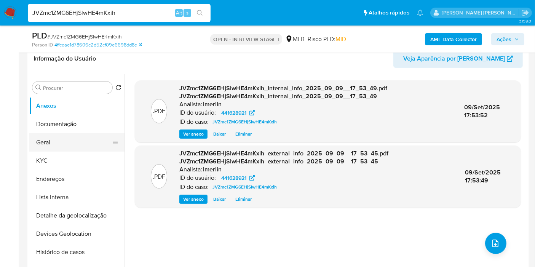
scroll to position [127, 0]
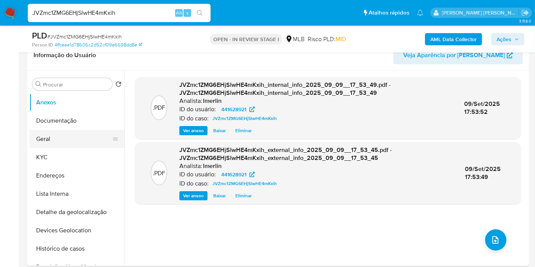
click at [46, 134] on button "Geral" at bounding box center [73, 139] width 89 height 18
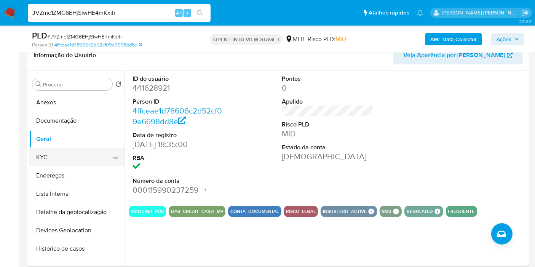
click at [69, 156] on button "KYC" at bounding box center [73, 157] width 89 height 18
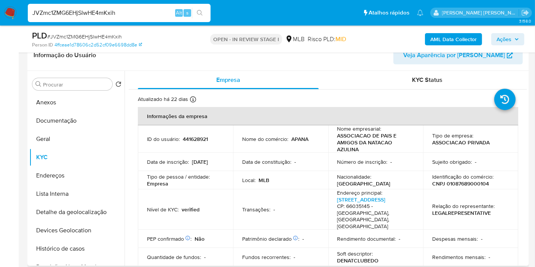
click at [458, 180] on p "CNPJ 01087689000104" at bounding box center [460, 183] width 57 height 7
click at [460, 183] on p "CNPJ 01087689000104" at bounding box center [460, 183] width 57 height 7
copy p "01087689000104"
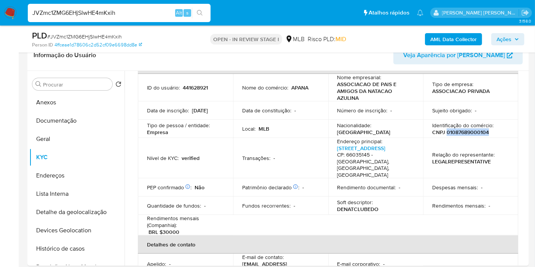
scroll to position [0, 0]
